Goal: Task Accomplishment & Management: Use online tool/utility

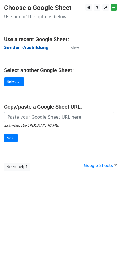
click at [21, 47] on strong "Sender -Ausbildung" at bounding box center [26, 47] width 45 height 5
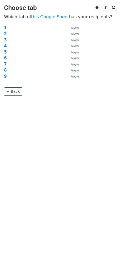
click at [5, 39] on strong "3" at bounding box center [5, 40] width 3 height 5
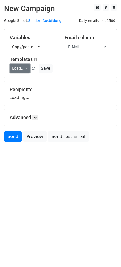
click at [15, 69] on link "Load..." at bounding box center [20, 68] width 21 height 8
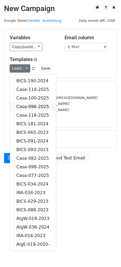
click at [39, 105] on link "Casa-096-2025" at bounding box center [33, 106] width 46 height 9
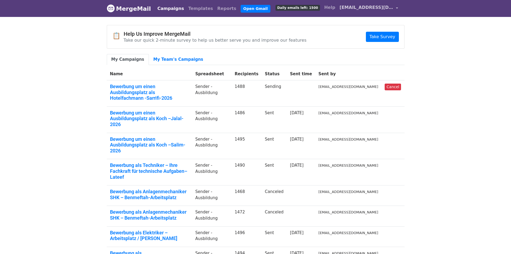
click at [394, 5] on link "[EMAIL_ADDRESS][DOMAIN_NAME]" at bounding box center [369, 8] width 63 height 13
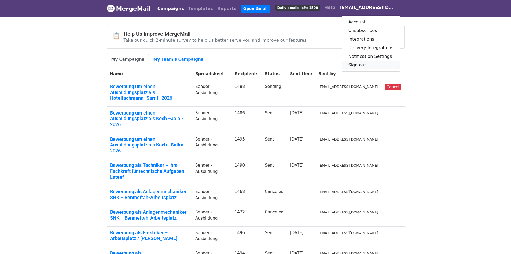
click at [382, 68] on link "Sign out" at bounding box center [371, 65] width 58 height 9
